Goal: Information Seeking & Learning: Learn about a topic

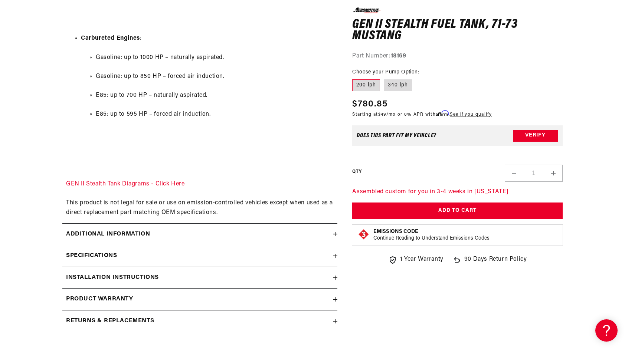
scroll to position [1013, 0]
click at [326, 249] on summary "Specifications" at bounding box center [199, 255] width 275 height 22
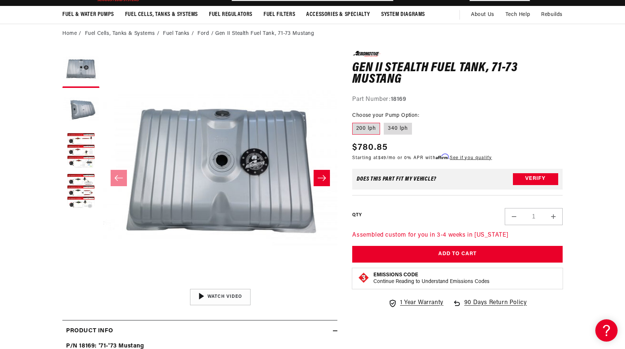
scroll to position [0, 0]
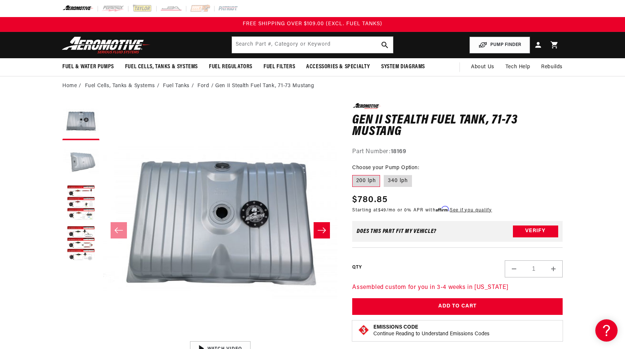
click at [89, 162] on button "Load image 2 in gallery view" at bounding box center [80, 162] width 37 height 37
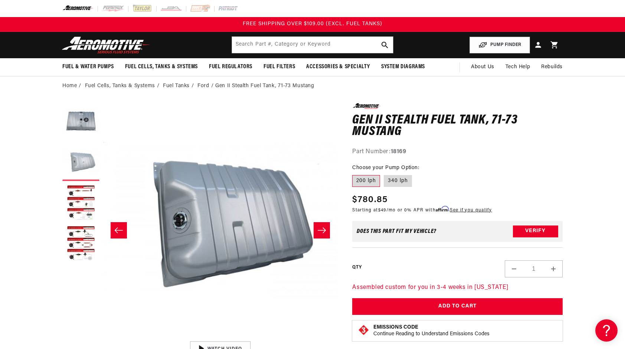
scroll to position [0, 234]
click at [90, 123] on button "Load image 1 in gallery view" at bounding box center [80, 121] width 37 height 37
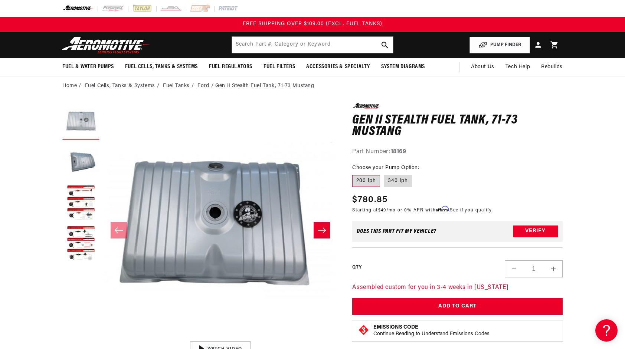
scroll to position [0, 0]
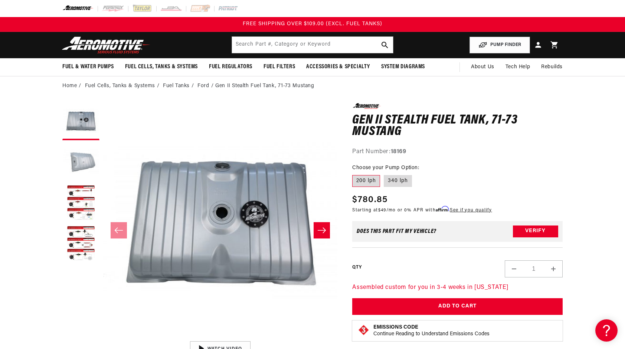
click at [96, 157] on button "Load image 2 in gallery view" at bounding box center [80, 162] width 37 height 37
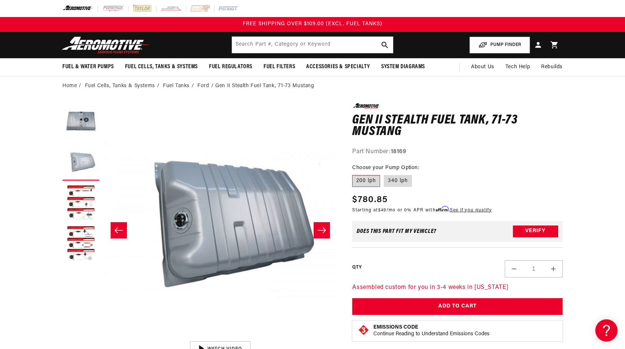
scroll to position [0, 234]
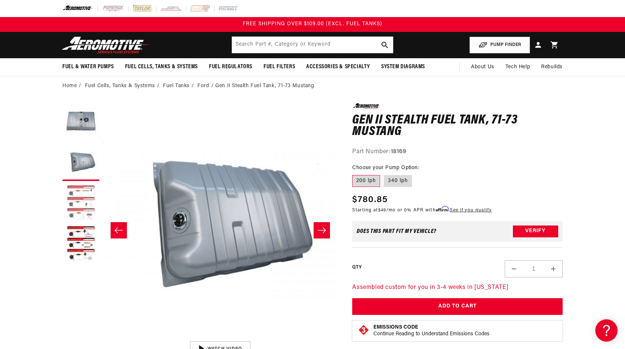
click at [94, 191] on button "Load image 3 in gallery view" at bounding box center [80, 203] width 37 height 37
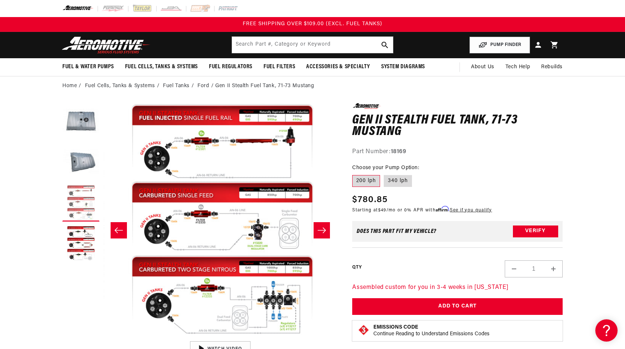
scroll to position [0, 468]
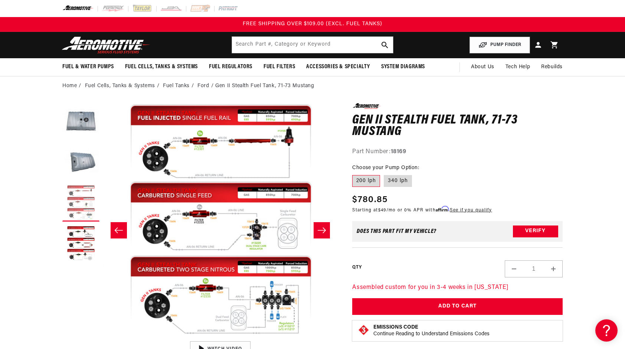
click at [94, 191] on button "Load image 3 in gallery view" at bounding box center [80, 203] width 37 height 37
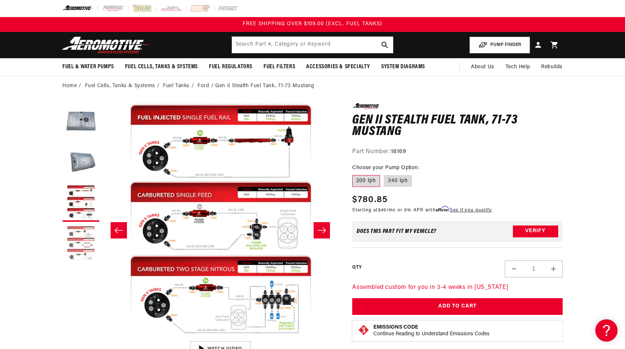
click at [90, 251] on button "Load image 4 in gallery view" at bounding box center [80, 244] width 37 height 37
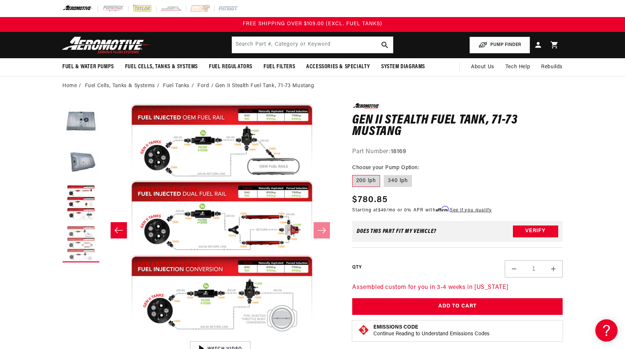
scroll to position [0, 703]
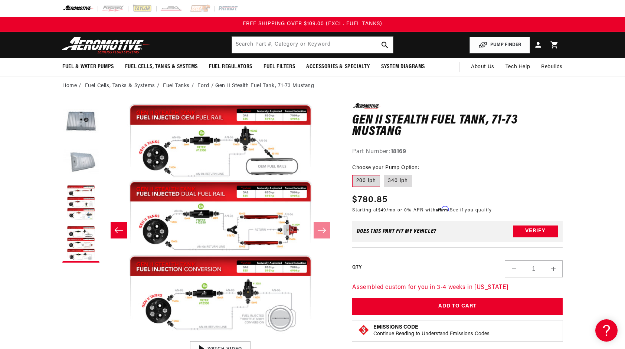
click at [85, 151] on button "Load image 2 in gallery view" at bounding box center [80, 162] width 37 height 37
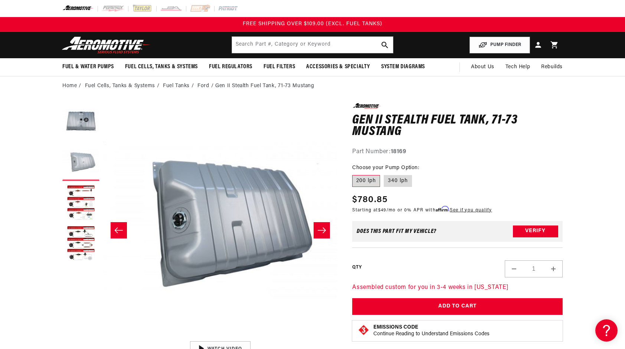
scroll to position [0, 234]
click at [89, 130] on button "Load image 1 in gallery view" at bounding box center [80, 121] width 37 height 37
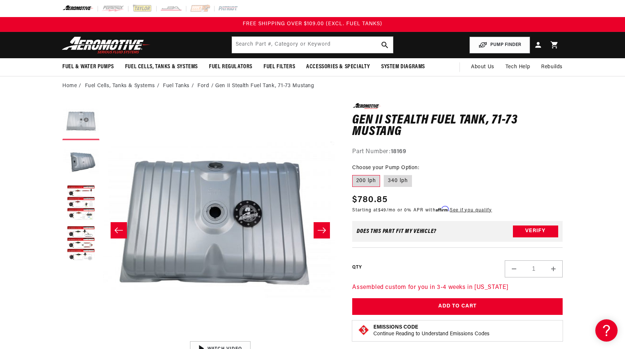
scroll to position [0, 0]
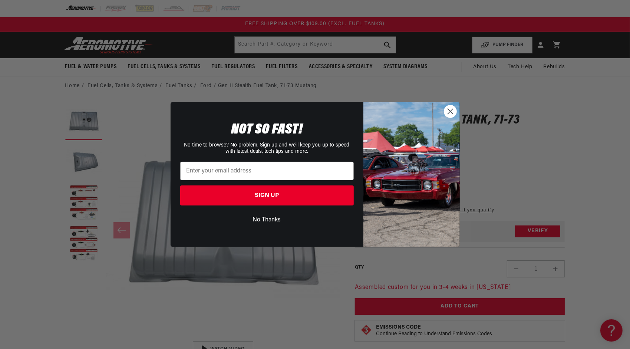
click at [451, 112] on circle "Close dialog" at bounding box center [450, 111] width 12 height 12
